Goal: Book appointment/travel/reservation

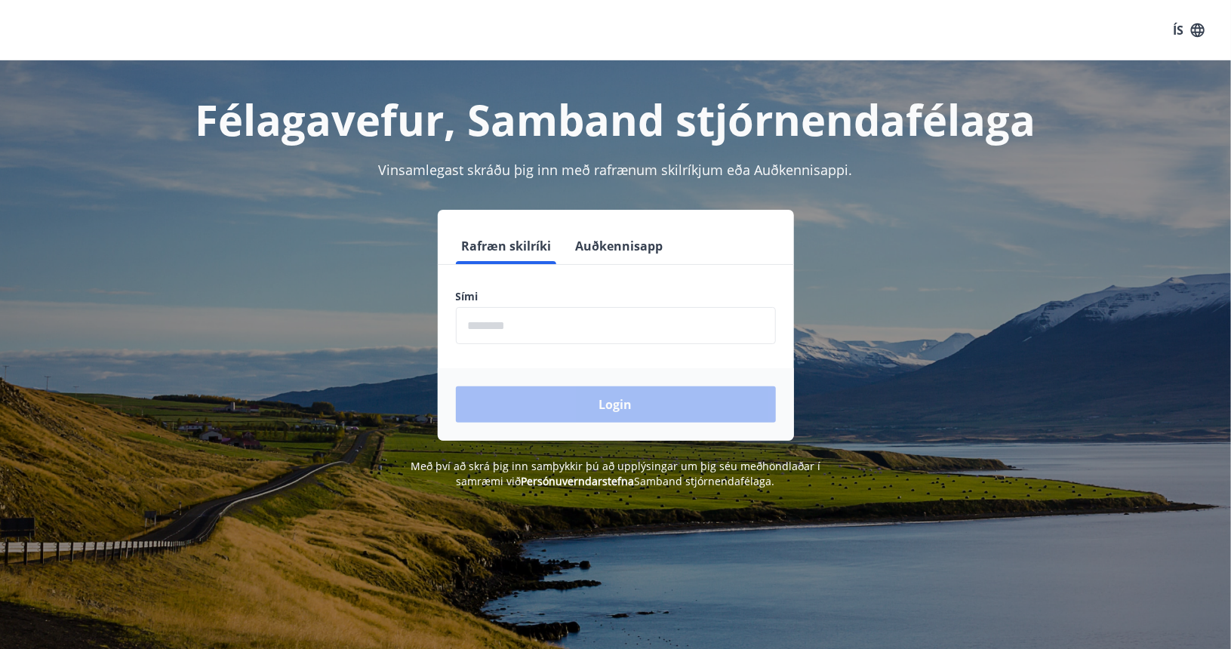
click at [577, 333] on input "phone" at bounding box center [616, 325] width 320 height 37
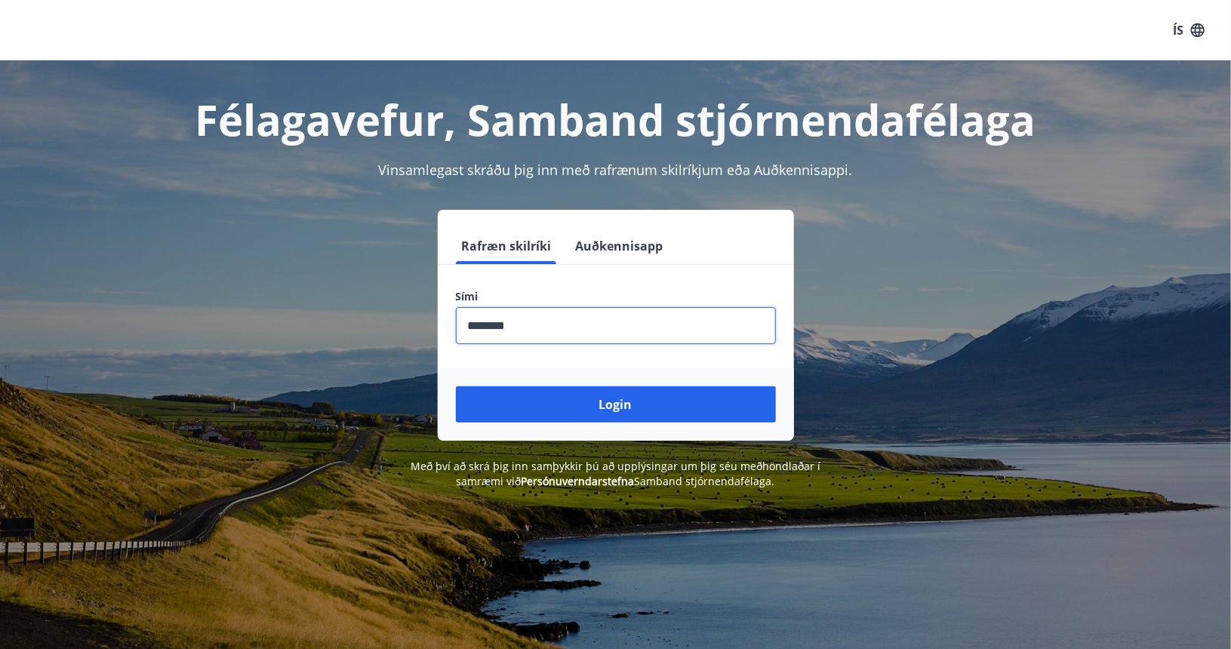
type input "********"
click at [456, 386] on button "Login" at bounding box center [616, 404] width 320 height 36
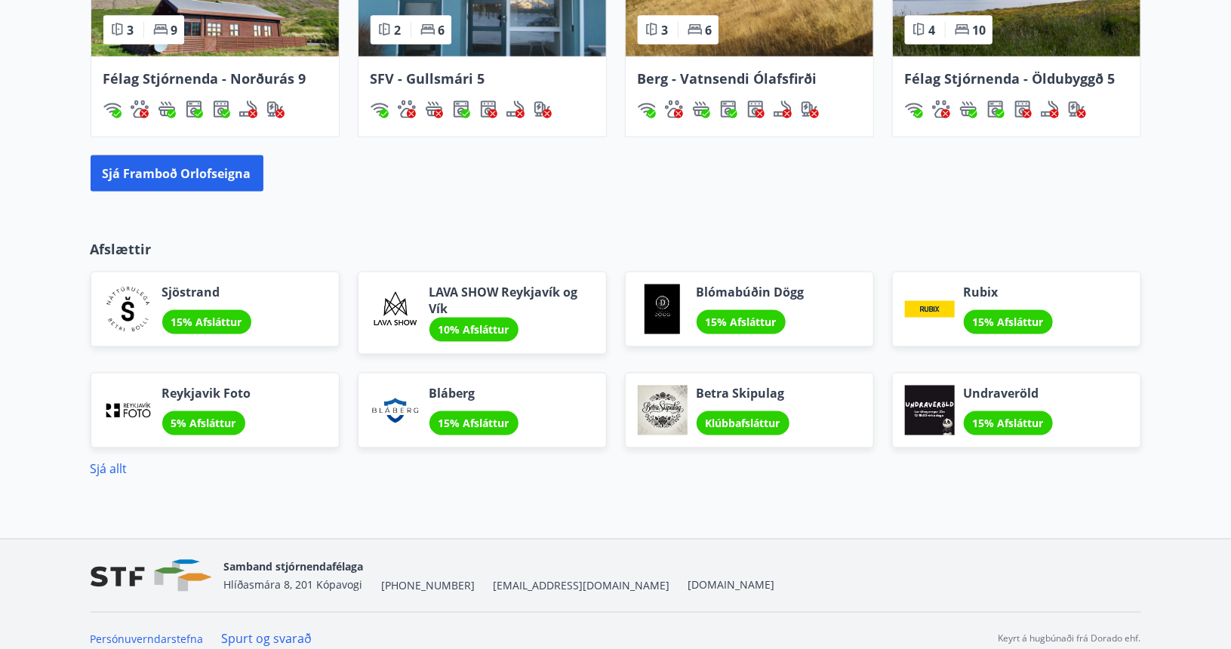
scroll to position [1208, 0]
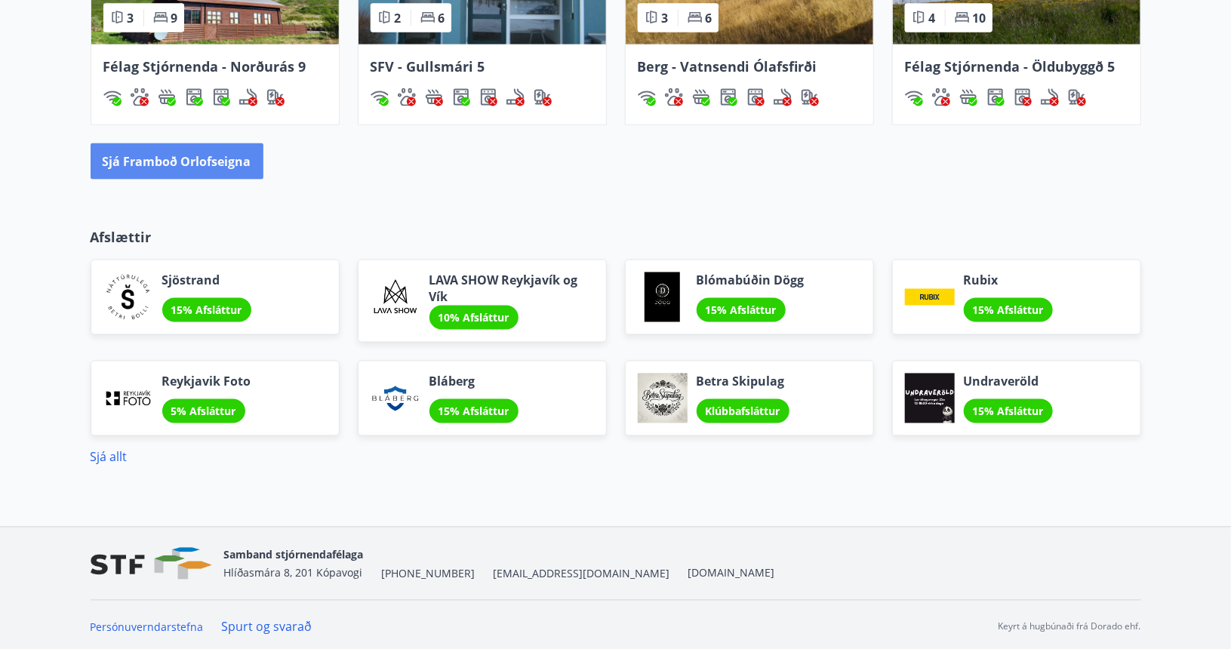
click at [205, 167] on button "Sjá framboð orlofseigna" at bounding box center [177, 161] width 173 height 36
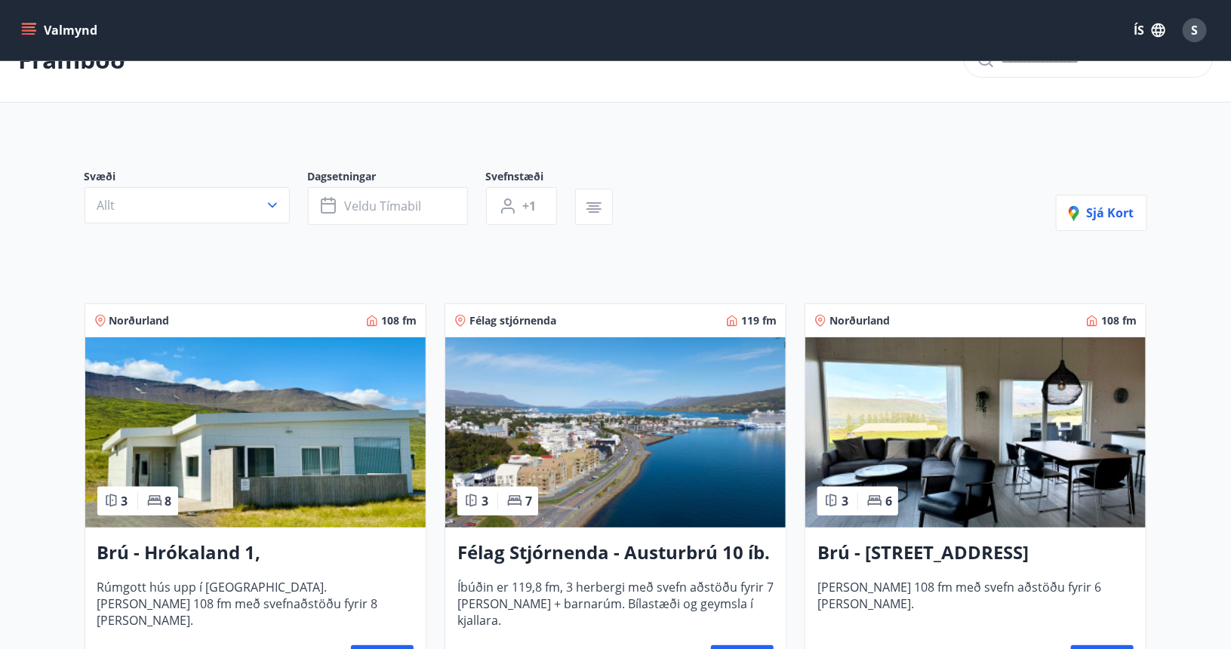
scroll to position [119, 0]
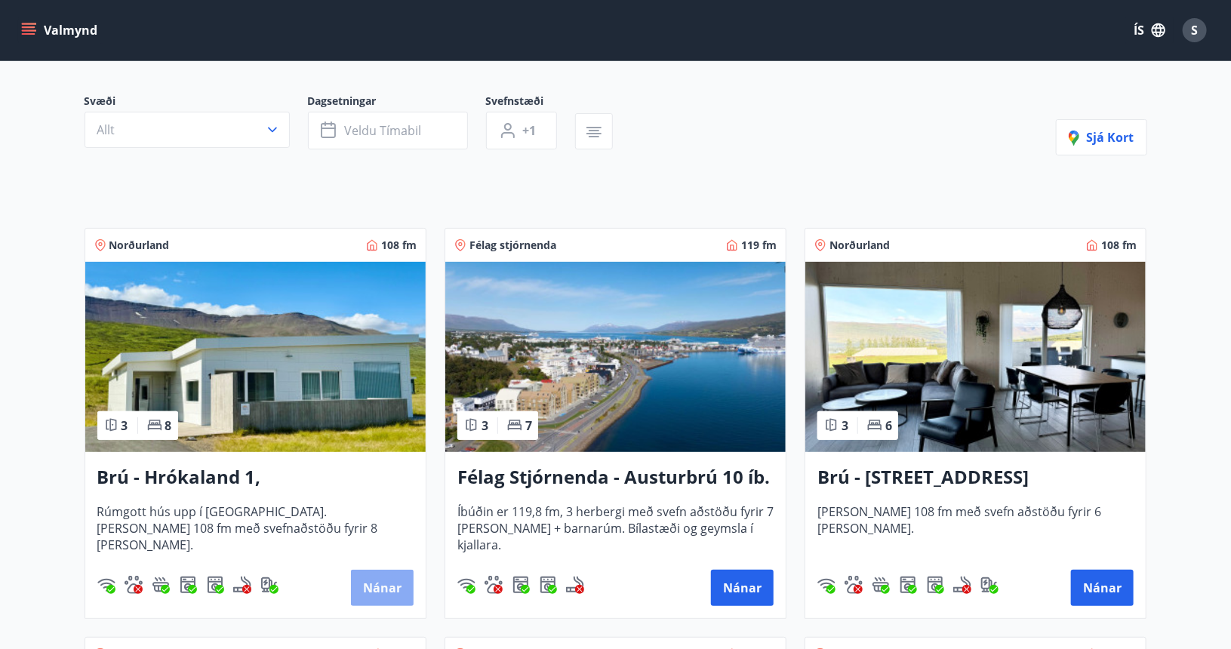
click at [387, 587] on button "Nánar" at bounding box center [382, 588] width 63 height 36
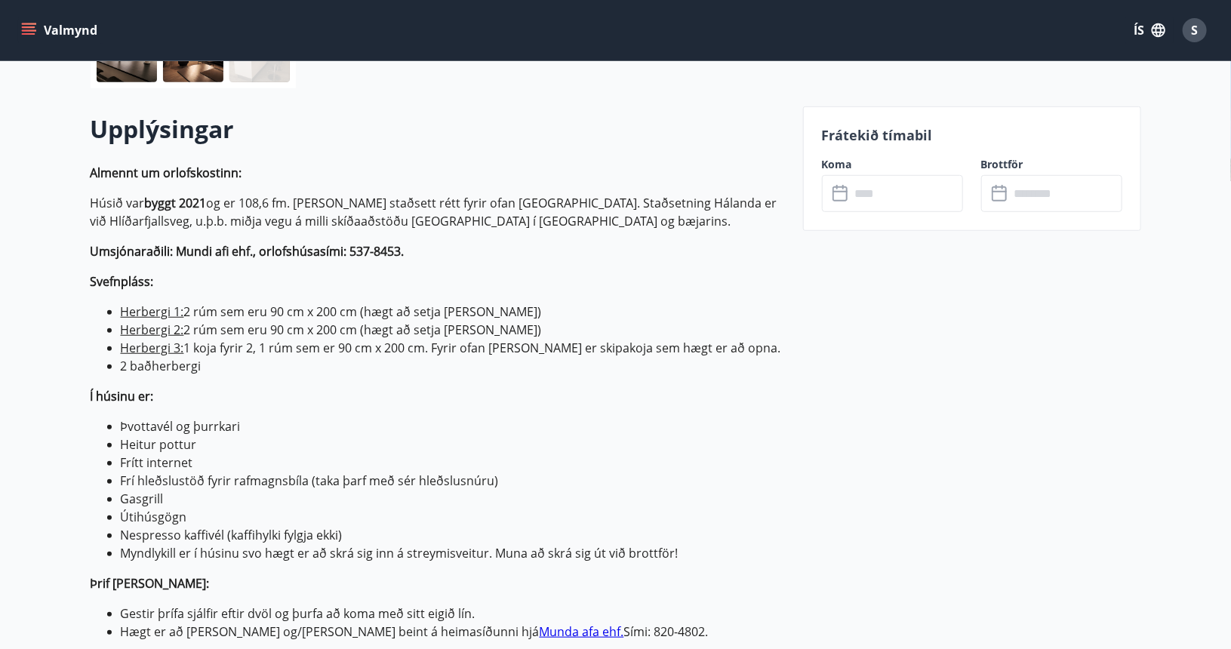
scroll to position [341, 0]
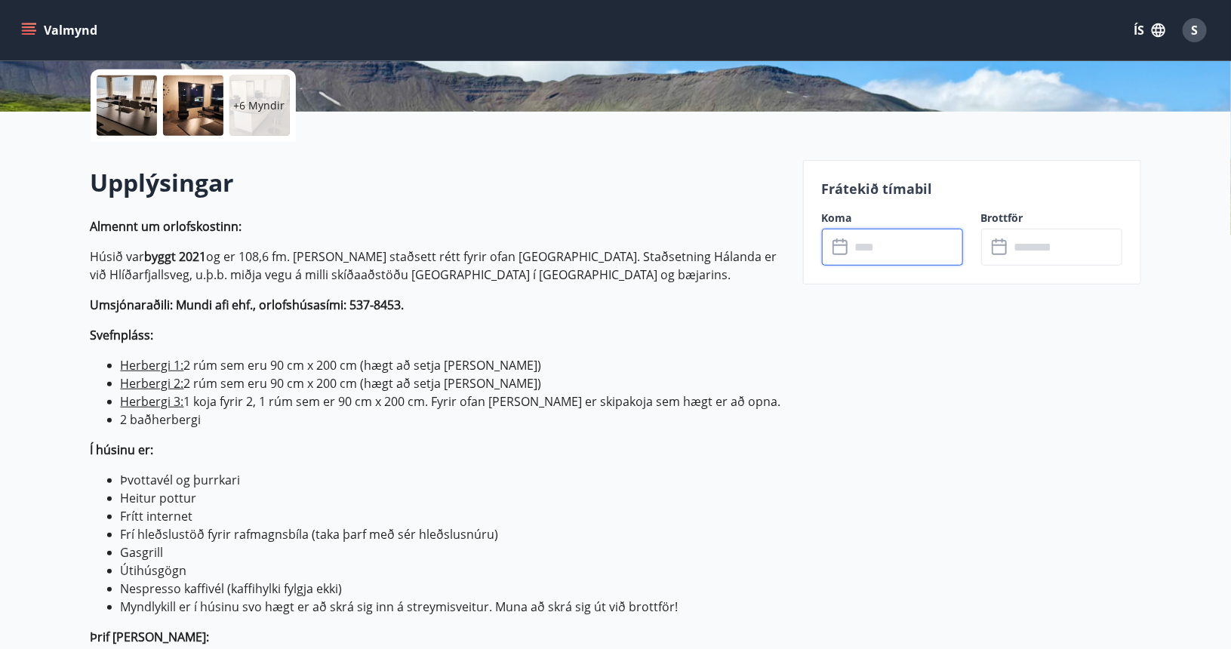
click at [854, 249] on input "text" at bounding box center [907, 247] width 112 height 37
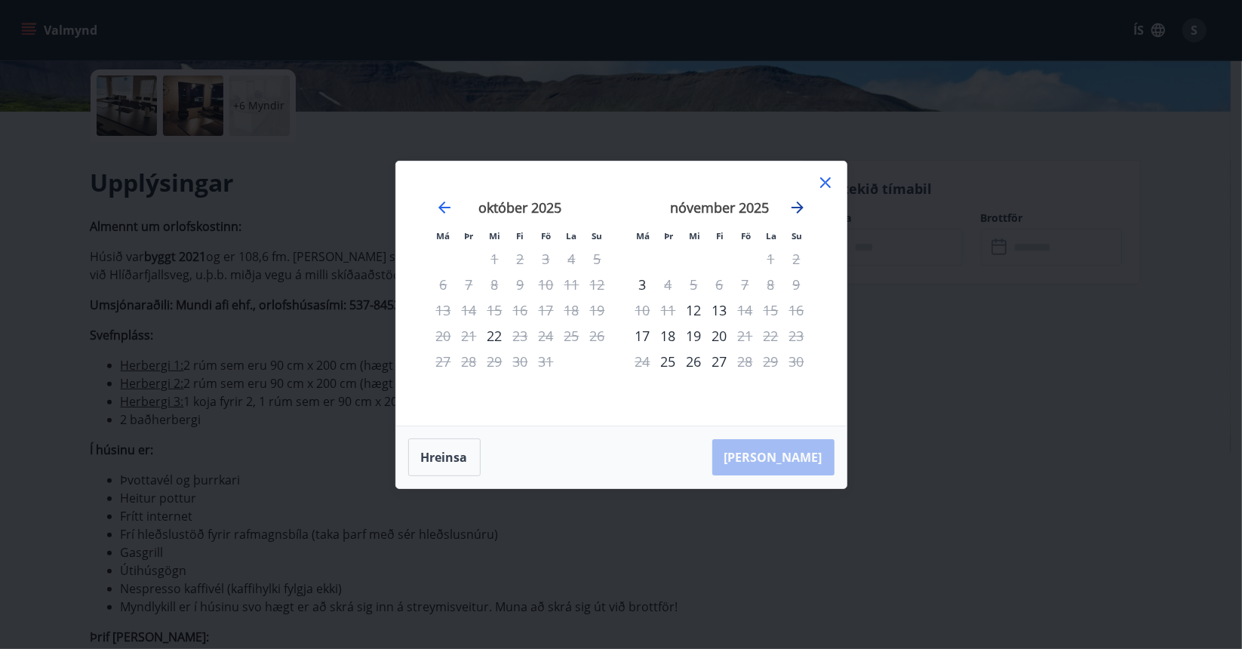
click at [801, 210] on icon "Move forward to switch to the next month." at bounding box center [798, 208] width 12 height 12
click at [829, 190] on icon at bounding box center [826, 183] width 18 height 18
